Goal: Transaction & Acquisition: Purchase product/service

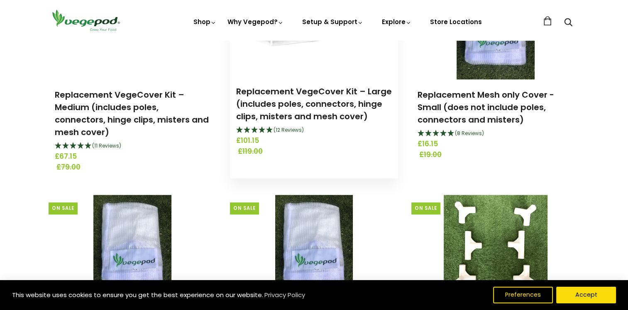
scroll to position [540, 0]
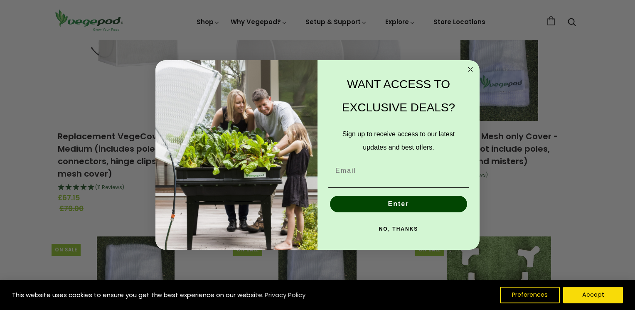
click at [472, 69] on circle "Close dialog" at bounding box center [471, 69] width 10 height 10
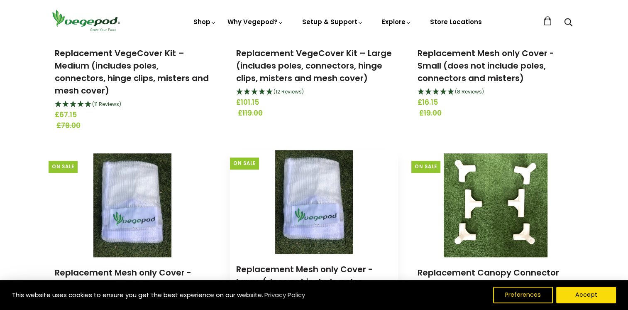
scroll to position [706, 0]
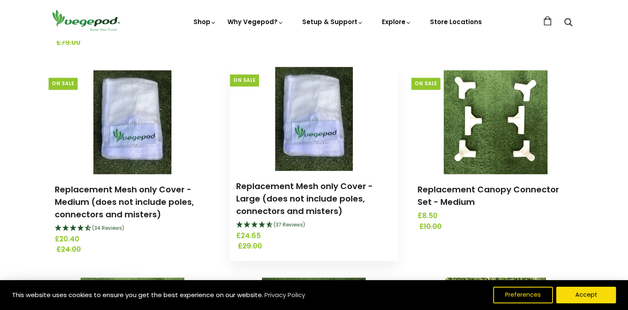
click at [310, 130] on img at bounding box center [314, 119] width 78 height 104
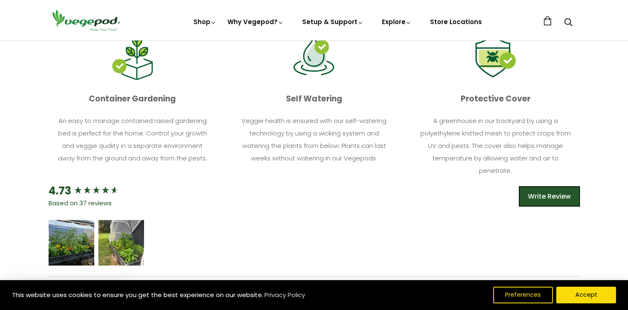
scroll to position [332, 0]
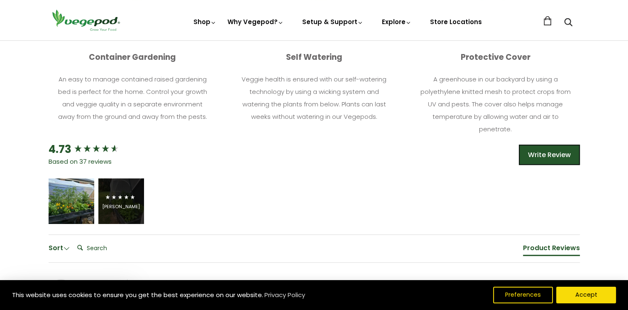
click at [120, 192] on span "5 star rating" at bounding box center [120, 197] width 31 height 10
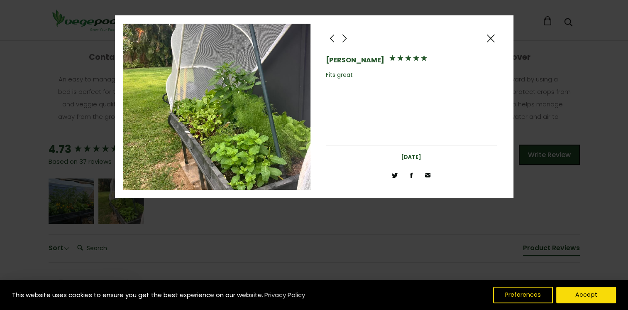
click at [493, 35] on span at bounding box center [491, 38] width 10 height 10
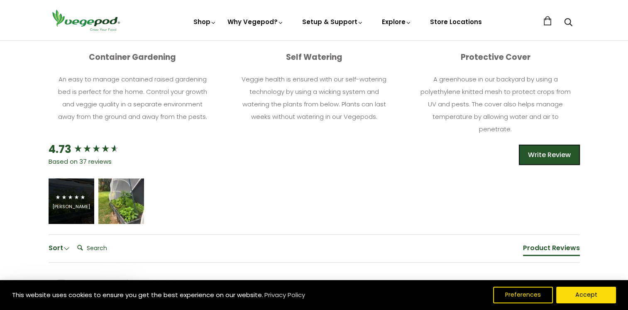
click at [63, 194] on icon "5 star rating" at bounding box center [63, 196] width 5 height 5
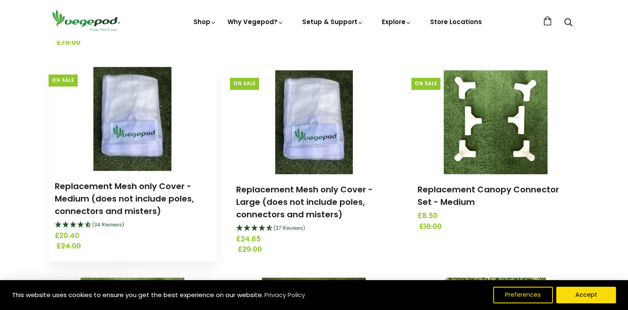
click at [118, 110] on img at bounding box center [132, 119] width 78 height 104
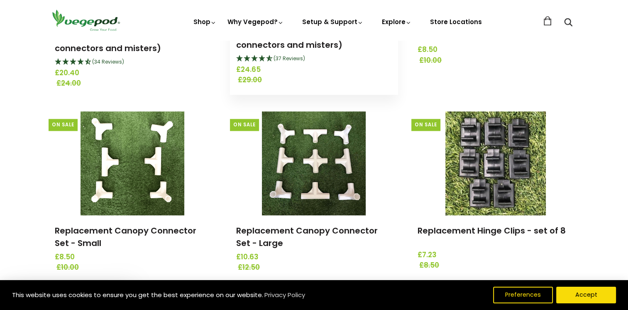
scroll to position [748, 0]
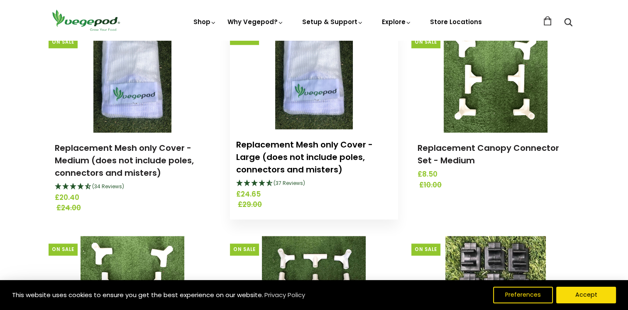
click at [280, 149] on link "Replacement Mesh only Cover - Large (does not include poles, connectors and mis…" at bounding box center [304, 157] width 137 height 37
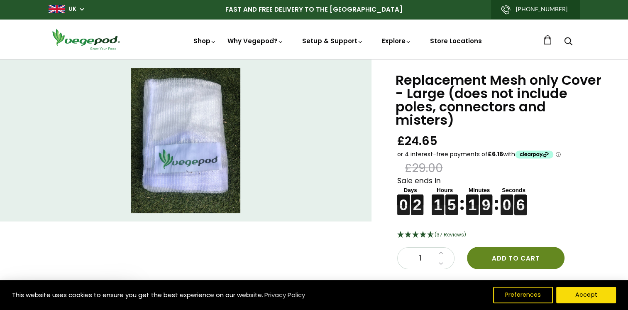
click at [515, 247] on button "Add to cart" at bounding box center [516, 258] width 98 height 22
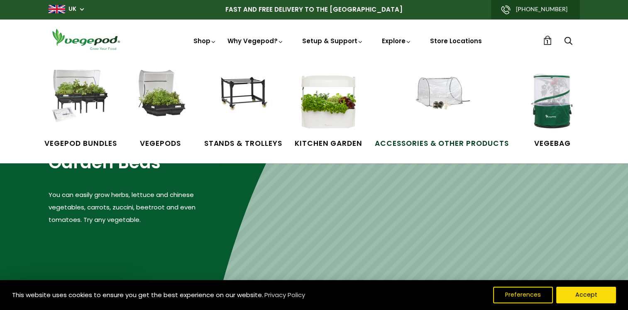
click at [449, 144] on span "Accessories & Other Products" at bounding box center [442, 143] width 134 height 11
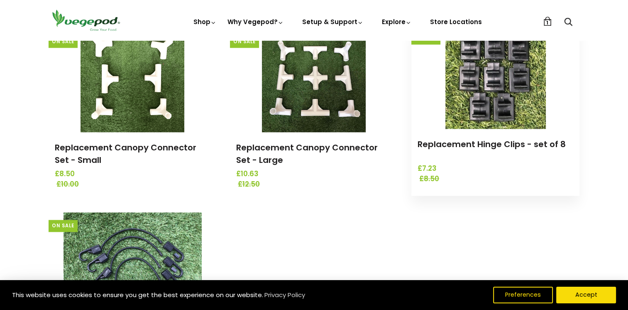
scroll to position [872, 0]
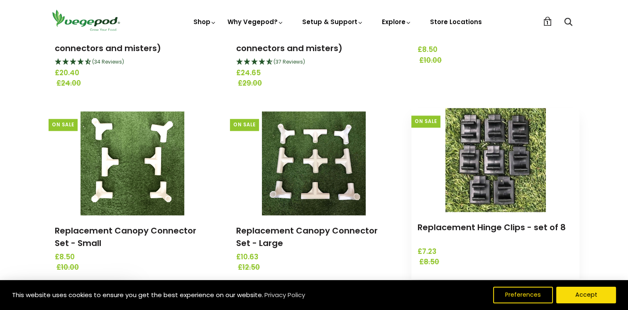
click at [488, 153] on img at bounding box center [496, 160] width 101 height 104
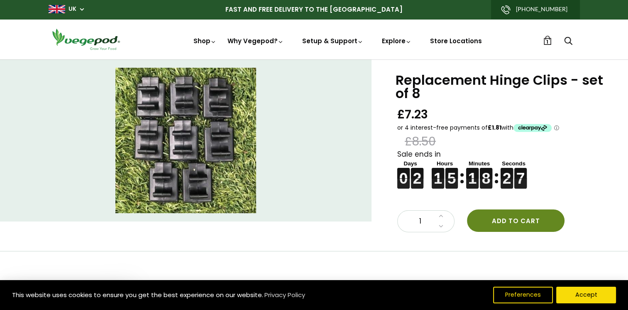
click at [502, 220] on button "Add to cart" at bounding box center [516, 220] width 98 height 22
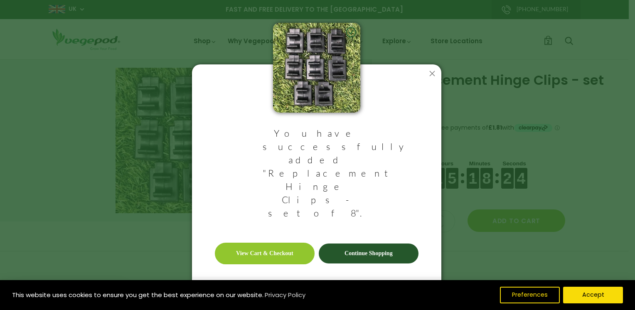
click at [366, 243] on link "Continue Shopping" at bounding box center [369, 253] width 100 height 20
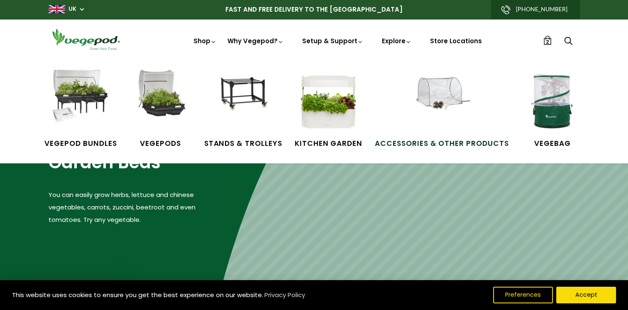
click at [454, 142] on span "Accessories & Other Products" at bounding box center [442, 143] width 134 height 11
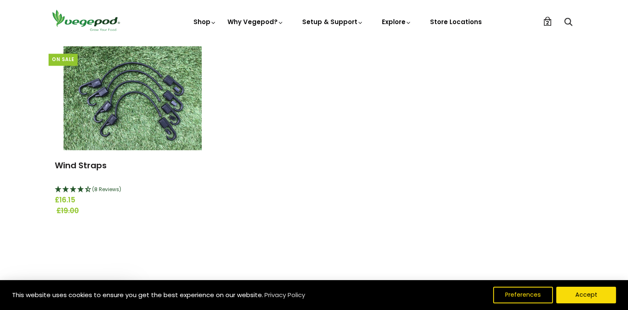
scroll to position [1080, 0]
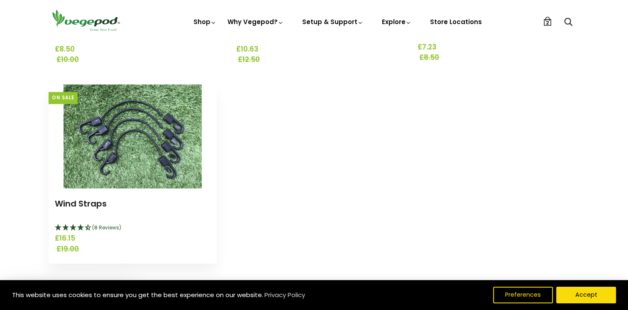
click at [120, 147] on img at bounding box center [133, 136] width 138 height 104
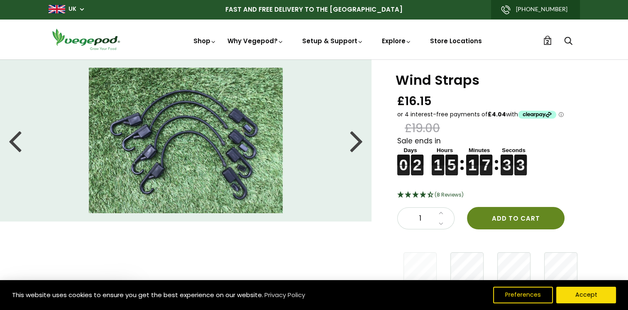
click at [514, 189] on div "Wind Straps £16.15 £19.00 Sale ends in 0 0 0 0 2 2 2 2 1 1 1 1 5 5 5 5 1 1 1 1 …" at bounding box center [503, 182] width 210 height 216
click at [503, 217] on button "Add to cart" at bounding box center [516, 218] width 98 height 22
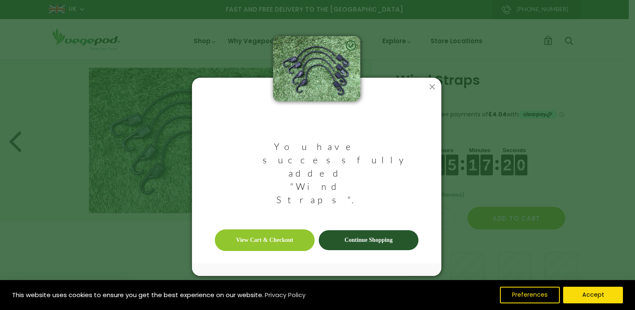
click at [264, 229] on link "View Cart & Checkout" at bounding box center [265, 240] width 100 height 22
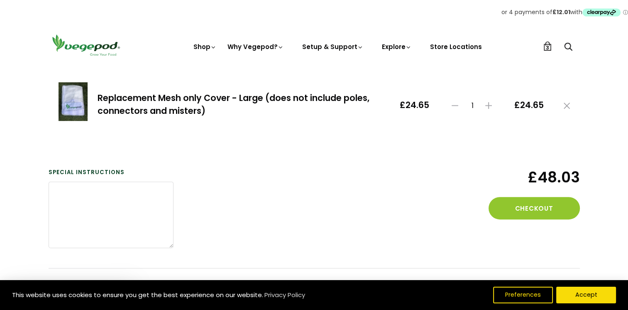
scroll to position [332, 0]
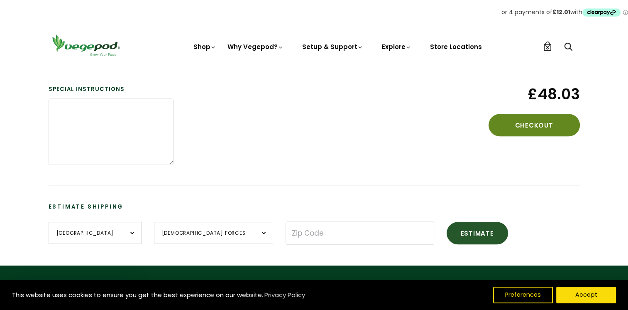
click at [540, 124] on button "Checkout" at bounding box center [534, 125] width 91 height 22
